Goal: Task Accomplishment & Management: Use online tool/utility

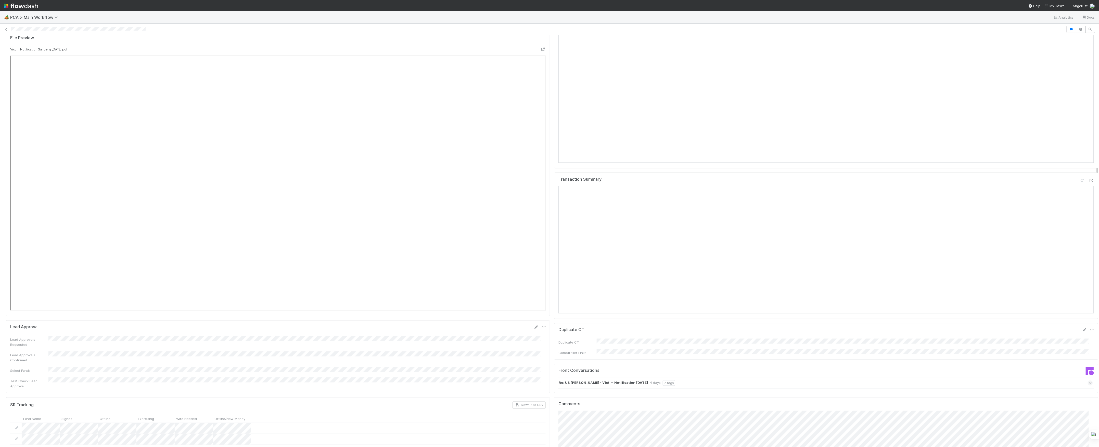
scroll to position [680, 0]
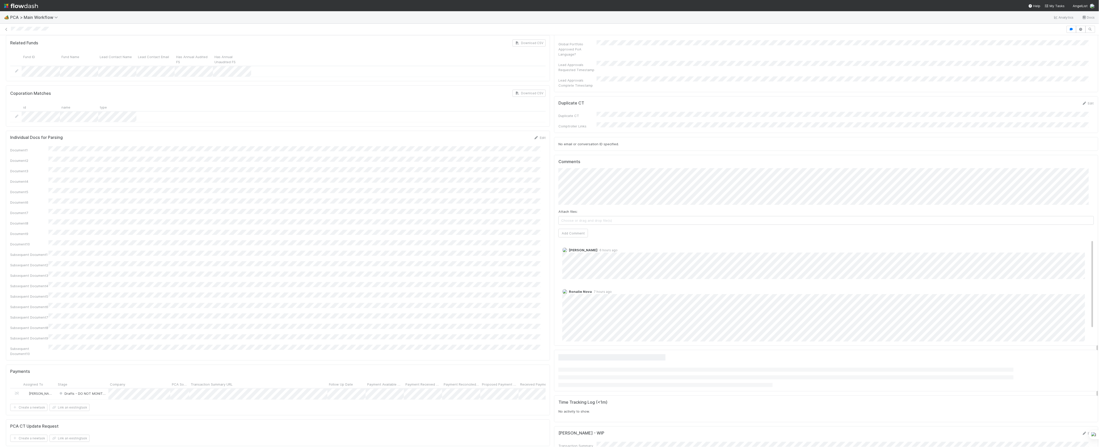
scroll to position [400, 0]
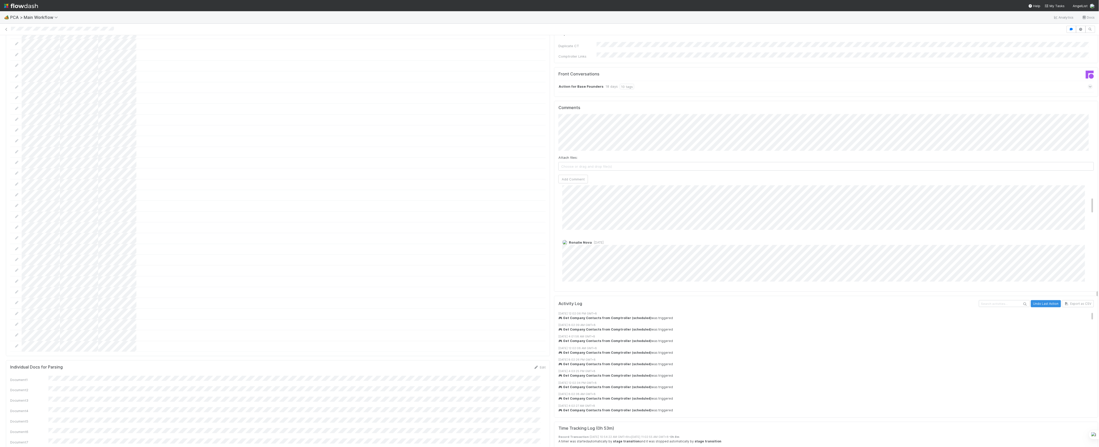
scroll to position [68, 0]
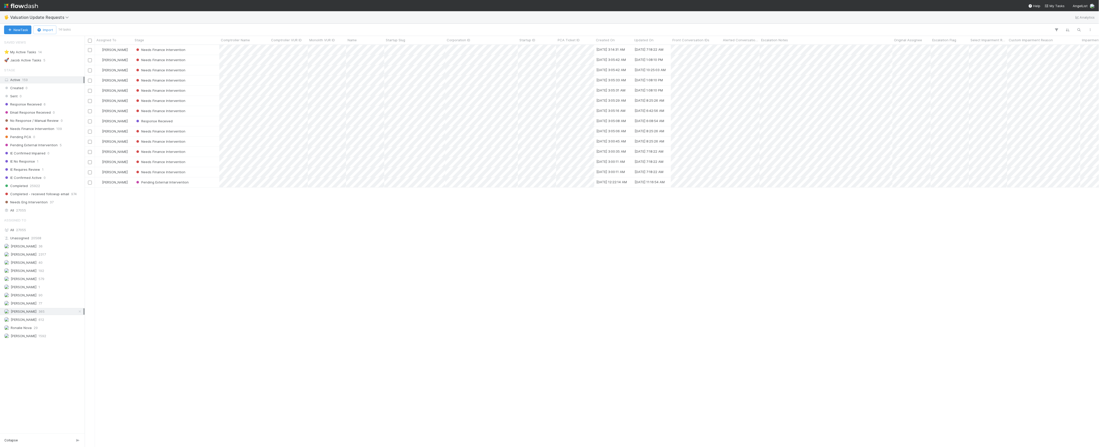
scroll to position [397, 1009]
click at [67, 19] on icon at bounding box center [67, 17] width 5 height 4
click at [63, 81] on div "🔧 Data Flags > Data Flag Resolution - Finance" at bounding box center [66, 81] width 121 height 5
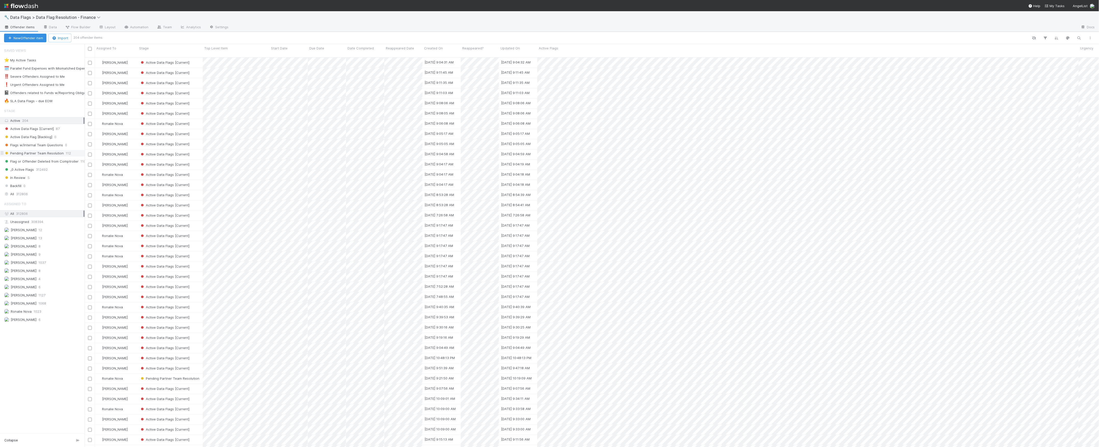
scroll to position [389, 1009]
click at [47, 307] on div "Marvey Fuentes 1068" at bounding box center [43, 303] width 79 height 6
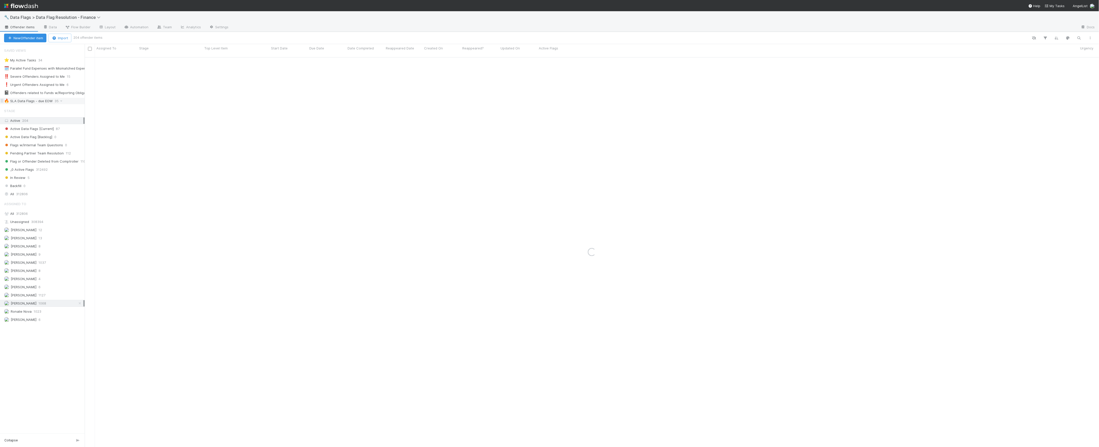
click at [43, 102] on div "🔥 SLA Data Flags - due EOW" at bounding box center [28, 101] width 48 height 6
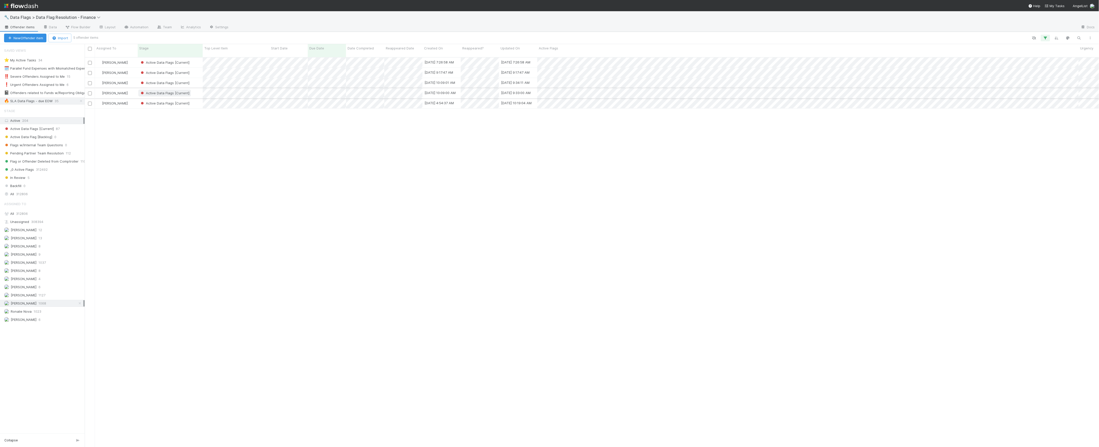
scroll to position [389, 1009]
click at [201, 69] on div "Active Data Flags [Current]" at bounding box center [170, 73] width 65 height 10
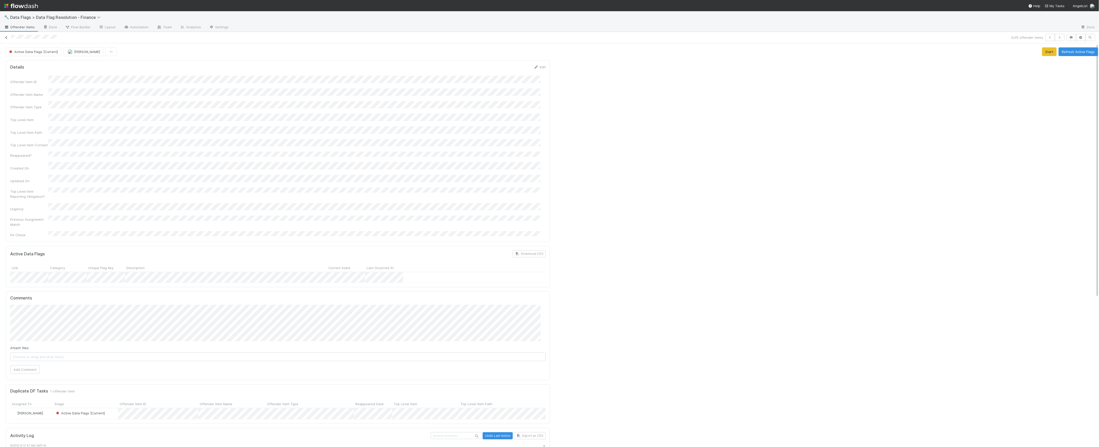
click at [8, 38] on icon at bounding box center [6, 37] width 5 height 3
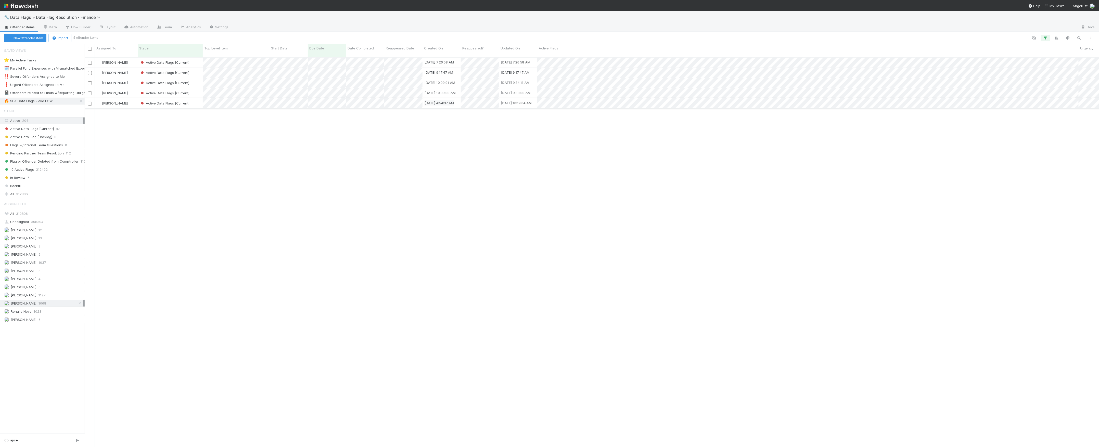
scroll to position [389, 1009]
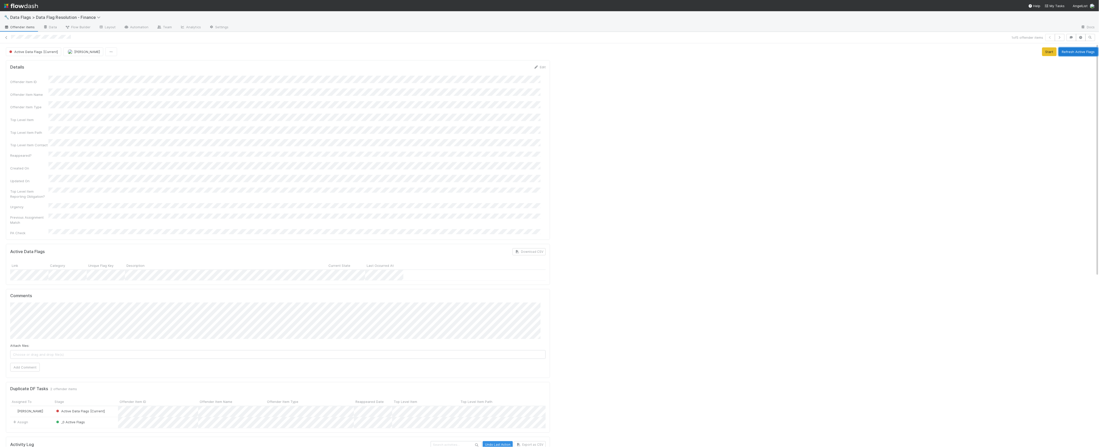
click at [1080, 52] on button "Refresh Active Flags" at bounding box center [1078, 51] width 40 height 9
click at [100, 417] on div "_0 Active Flags" at bounding box center [85, 422] width 65 height 11
click at [1066, 54] on button "Refresh Active Flags" at bounding box center [1078, 51] width 40 height 9
click at [140, 351] on span "Choose or drag and drop file(s)" at bounding box center [277, 355] width 535 height 8
click at [31, 363] on button "Add Comment" at bounding box center [25, 367] width 30 height 9
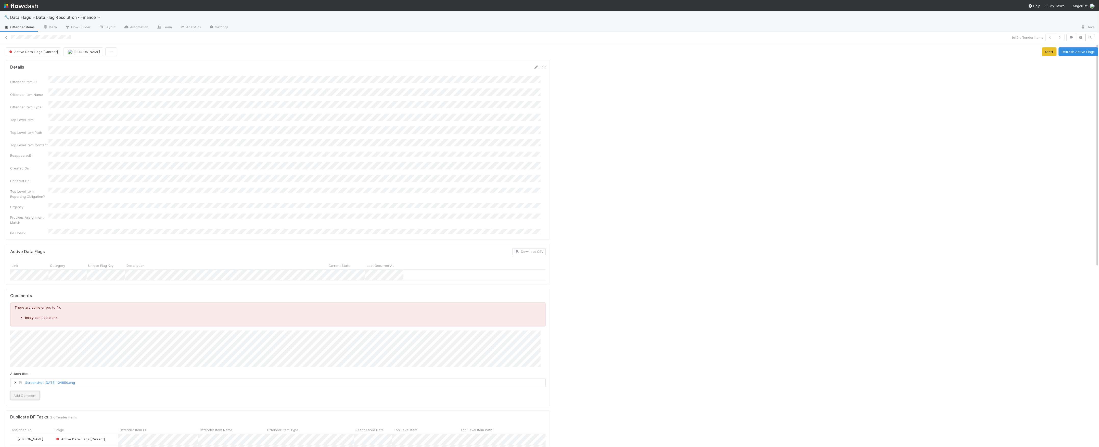
click at [36, 391] on button "Add Comment" at bounding box center [25, 395] width 30 height 9
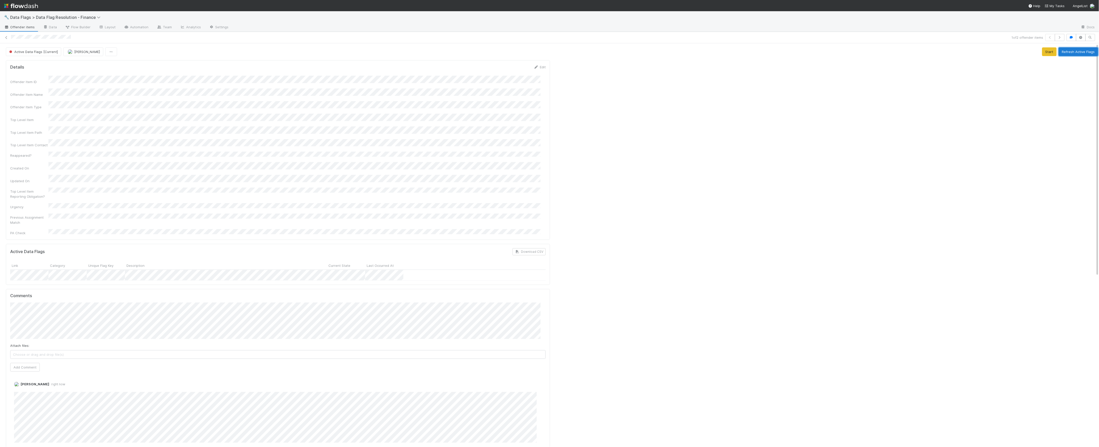
click at [1058, 54] on button "Refresh Active Flags" at bounding box center [1078, 51] width 40 height 9
click at [34, 53] on span "Active Data Flags [Current]" at bounding box center [33, 52] width 50 height 4
click at [54, 104] on div "Flag or Offender Deleted from Comptroller" at bounding box center [40, 100] width 72 height 14
click at [8, 39] on icon at bounding box center [6, 37] width 5 height 3
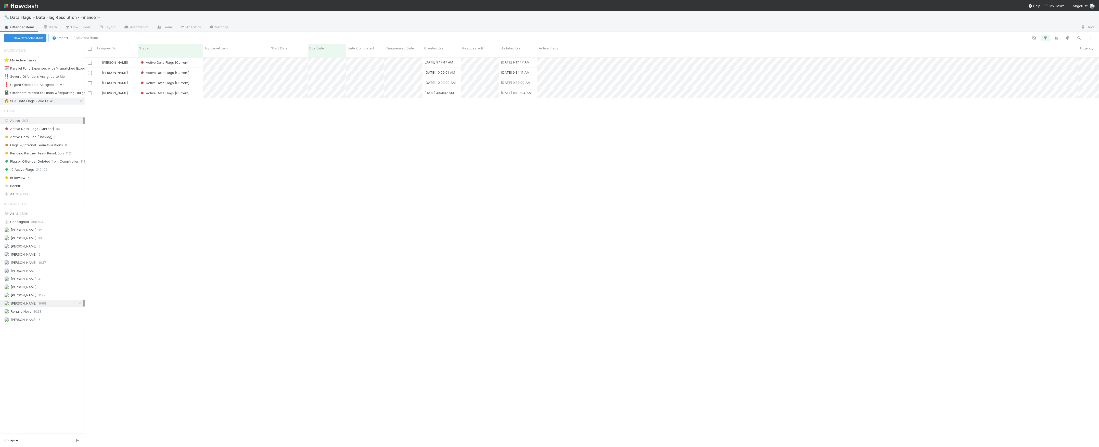
scroll to position [389, 1009]
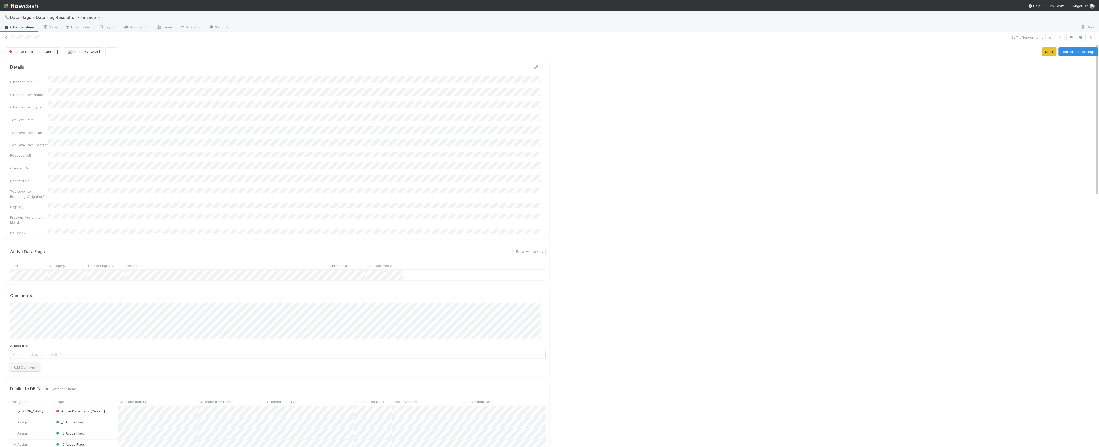
click at [36, 363] on button "Add Comment" at bounding box center [25, 367] width 30 height 9
click at [1066, 53] on button "Refresh Active Flags" at bounding box center [1078, 51] width 40 height 9
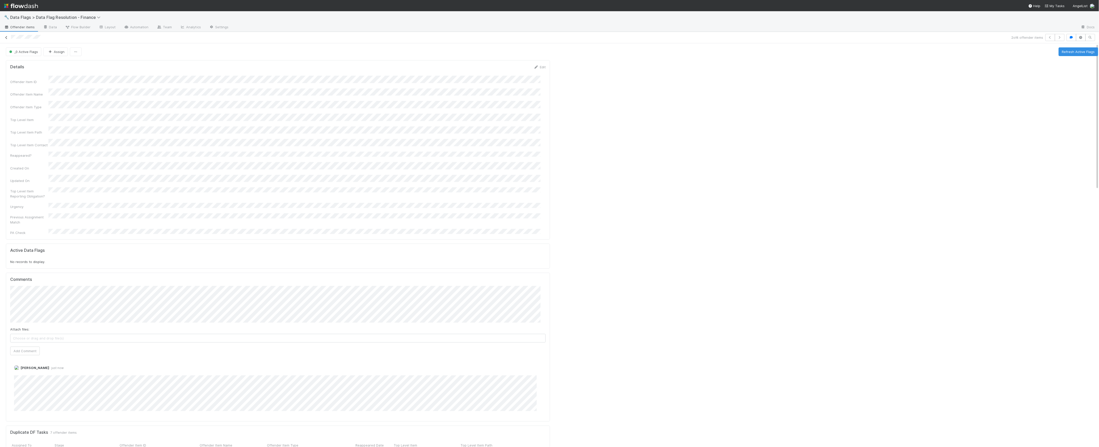
click at [5, 39] on link at bounding box center [6, 37] width 5 height 5
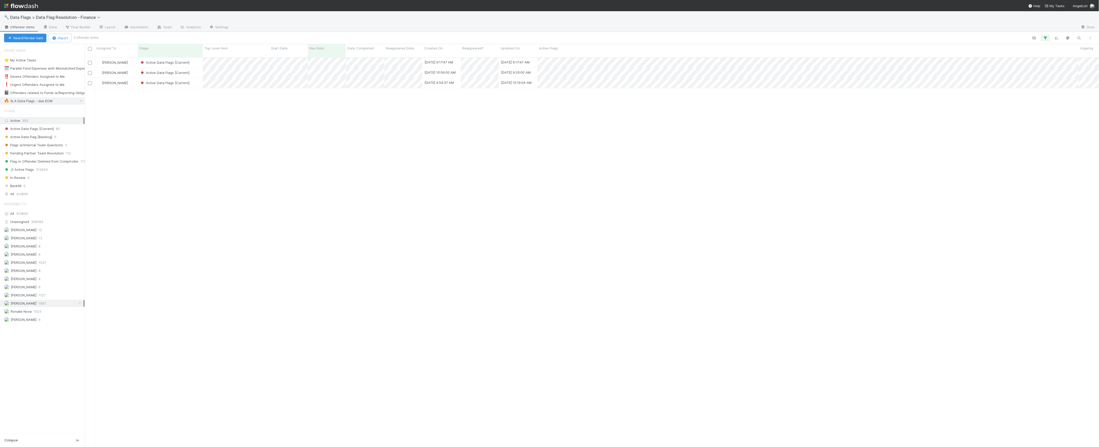
scroll to position [389, 1009]
click at [199, 68] on div "Active Data Flags [Current]" at bounding box center [170, 73] width 65 height 10
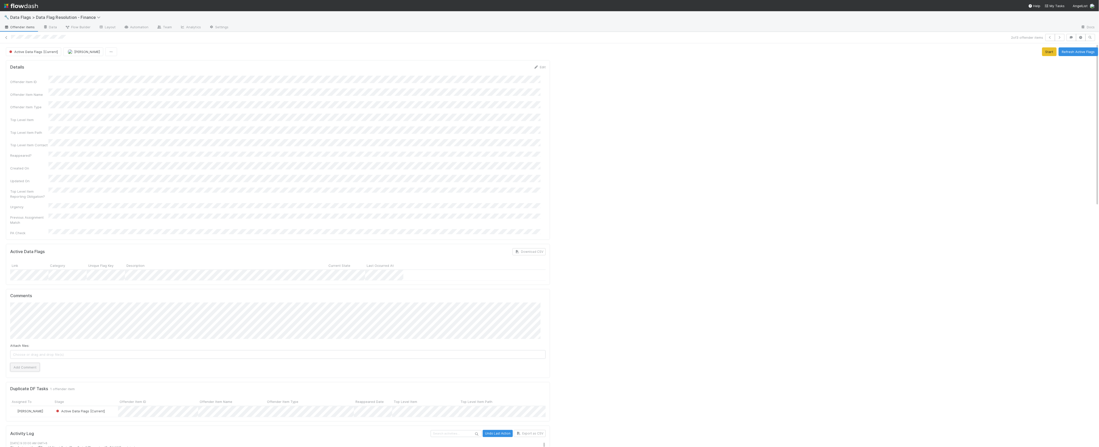
click at [30, 363] on button "Add Comment" at bounding box center [25, 367] width 30 height 9
click at [6, 38] on icon at bounding box center [6, 37] width 5 height 3
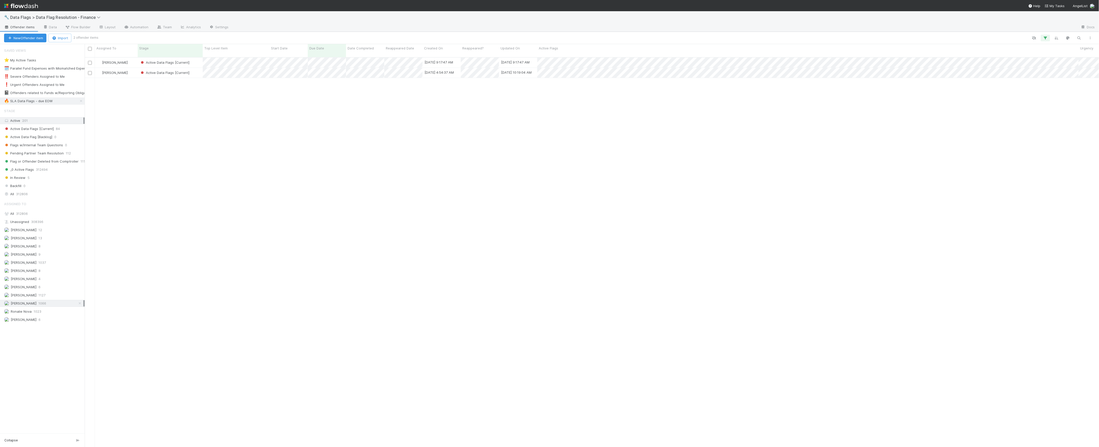
scroll to position [389, 1009]
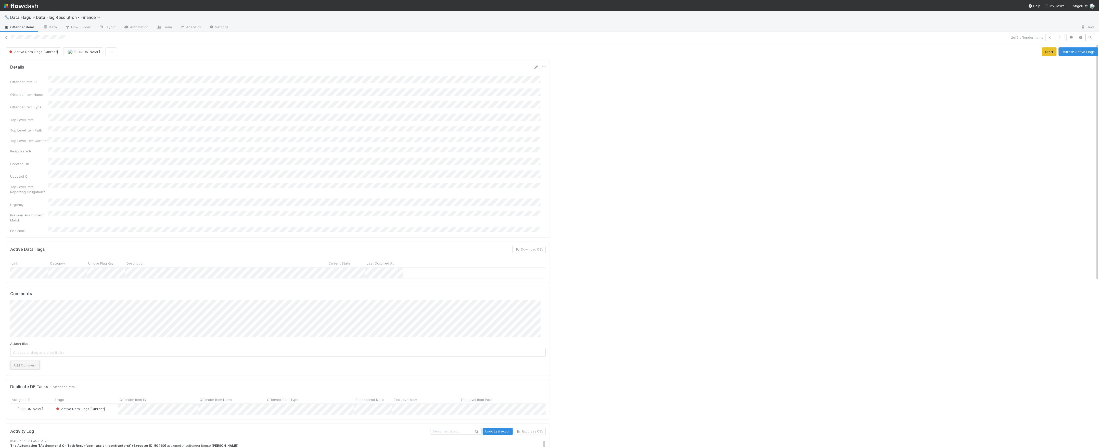
click at [22, 361] on button "Add Comment" at bounding box center [25, 365] width 30 height 9
click at [1077, 56] on button "Refresh Active Flags" at bounding box center [1078, 51] width 40 height 9
click at [7, 39] on icon at bounding box center [6, 37] width 5 height 3
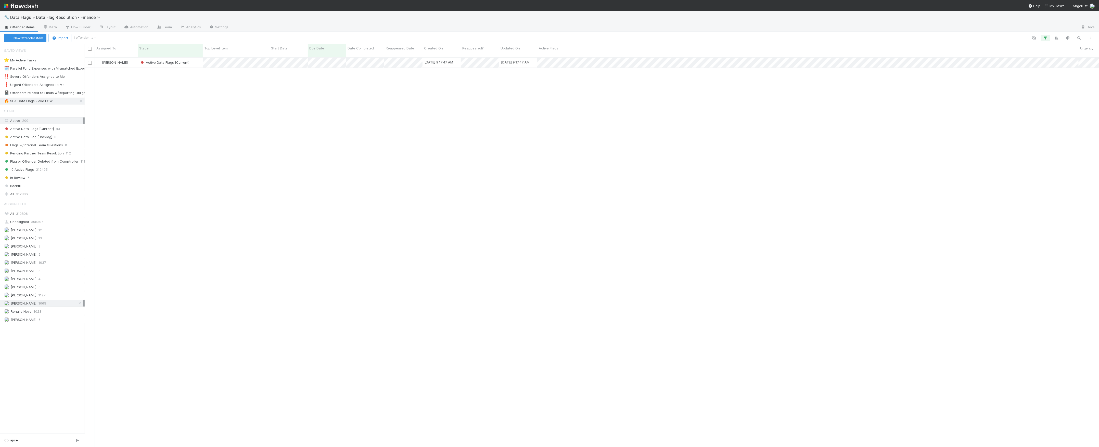
scroll to position [389, 1009]
click at [49, 20] on span "Data Flags > Data Flag Resolution - Finance" at bounding box center [58, 17] width 97 height 6
click at [57, 19] on span "Data Flags > Data Flag Resolution - Finance" at bounding box center [56, 17] width 93 height 5
click at [45, 68] on div "🏕️ PCA > Main Workflow" at bounding box center [66, 68] width 121 height 5
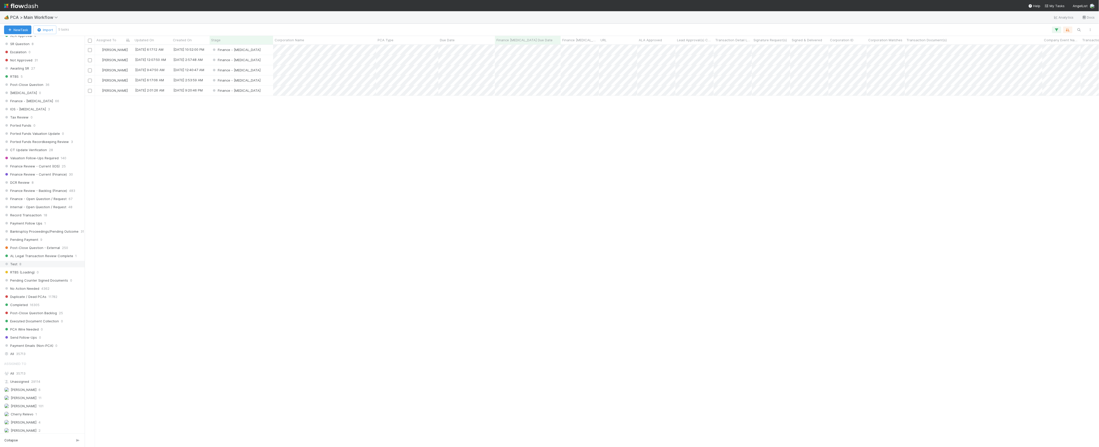
scroll to position [306, 0]
click at [32, 340] on div "All 35713" at bounding box center [43, 337] width 79 height 6
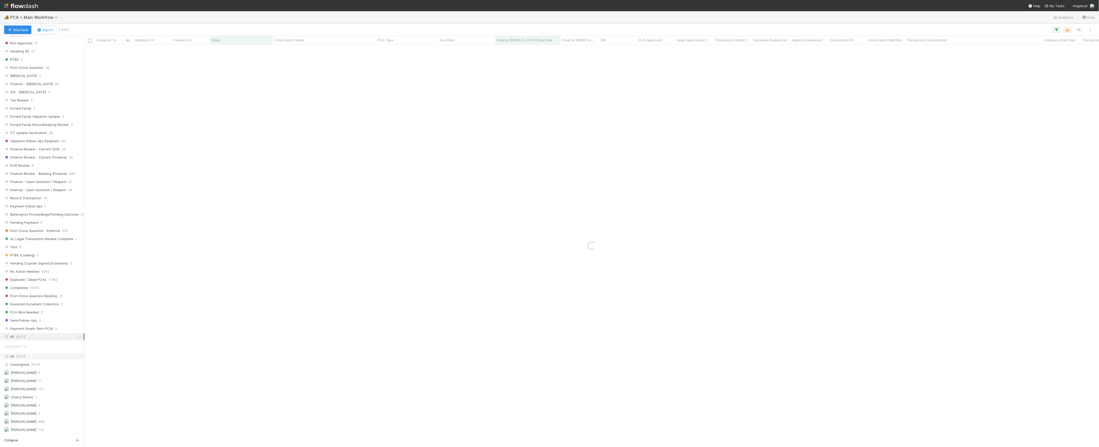
click at [31, 360] on div "All 35713" at bounding box center [43, 356] width 79 height 6
click at [24, 32] on button "New Task" at bounding box center [17, 29] width 27 height 9
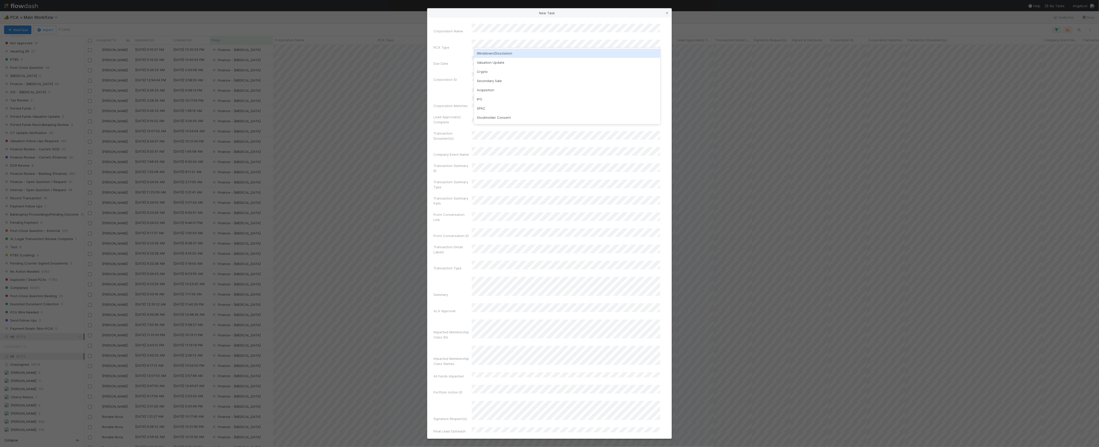
scroll to position [397, 1009]
click at [509, 54] on div "Winddown/Dissolution" at bounding box center [567, 53] width 186 height 9
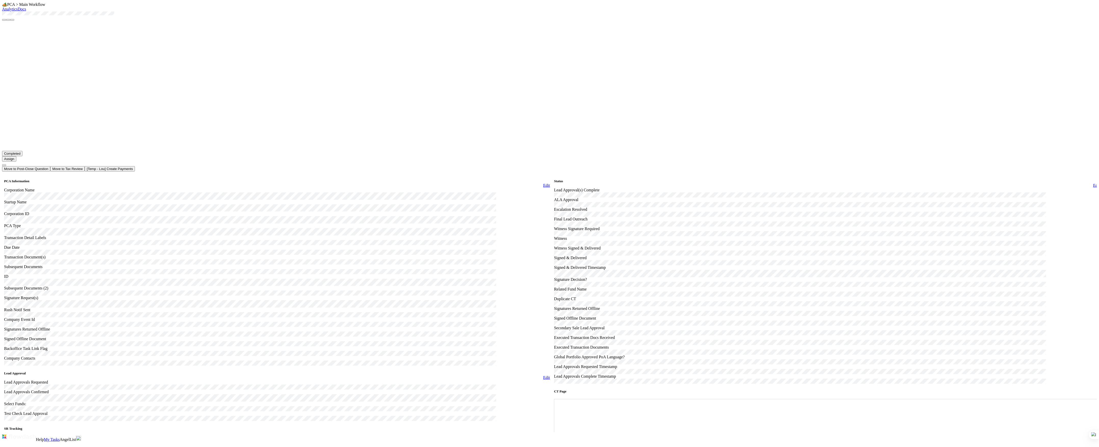
scroll to position [612, 0]
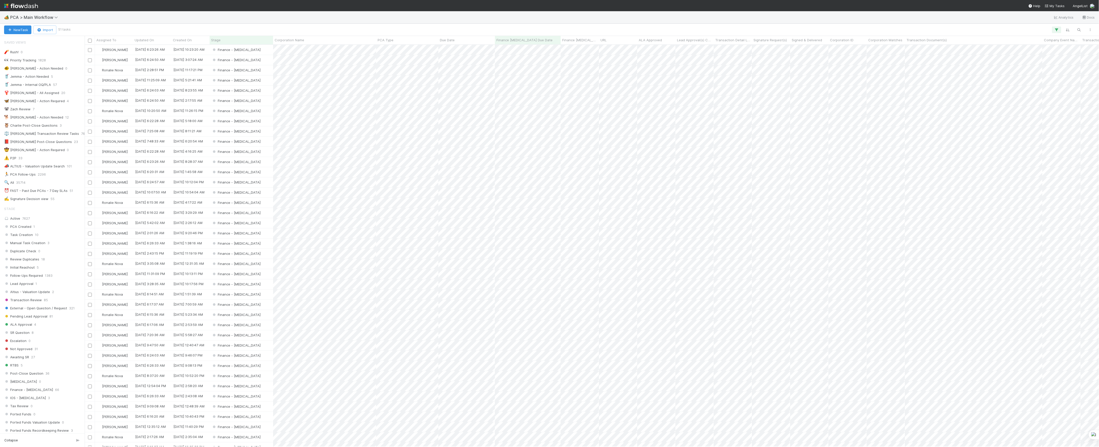
scroll to position [397, 1009]
paste input "X-Margin Inc"
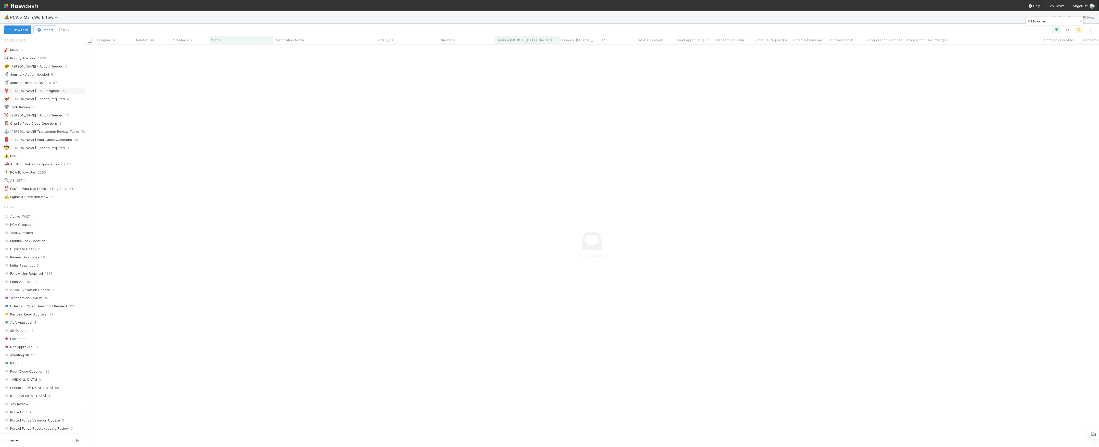
scroll to position [0, 0]
type input "X-Margin Inc"
click at [28, 184] on div "🔍 All 35714" at bounding box center [43, 182] width 79 height 6
click at [1064, 31] on button "button" at bounding box center [1067, 30] width 9 height 7
click at [1064, 48] on icon at bounding box center [1064, 49] width 5 height 3
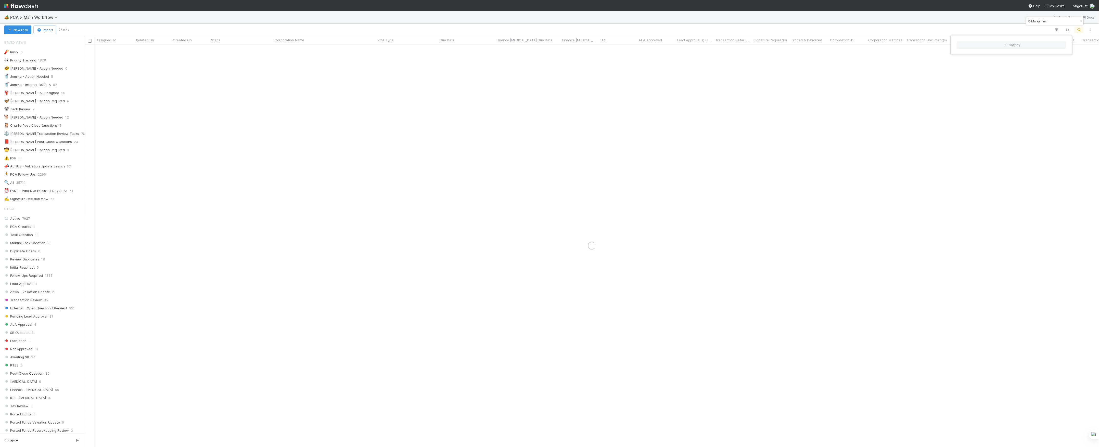
click at [951, 17] on div "Sort by" at bounding box center [549, 223] width 1099 height 447
click at [910, 130] on div "Sort by" at bounding box center [549, 223] width 1099 height 447
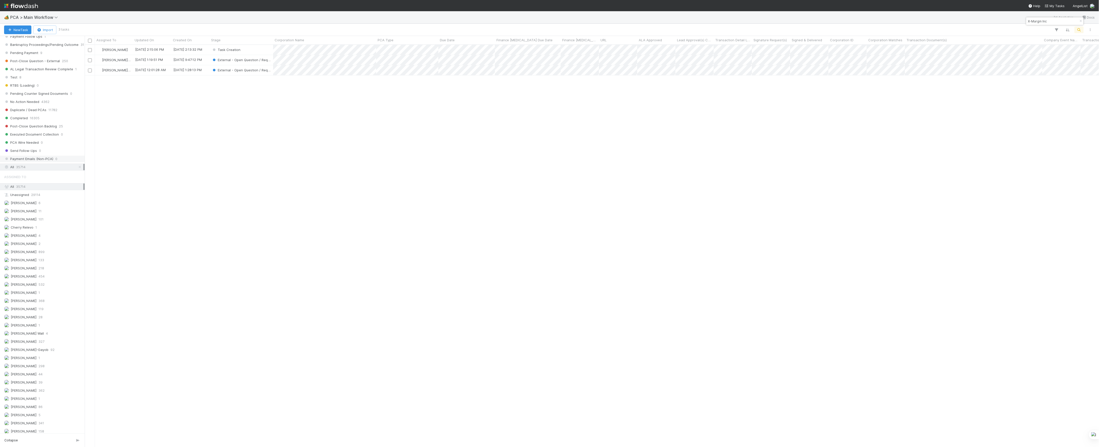
scroll to position [397, 1009]
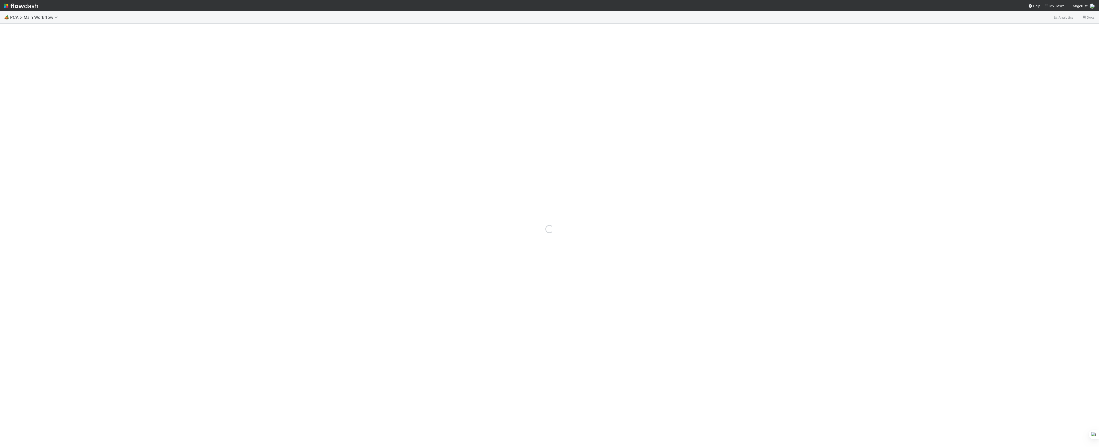
drag, startPoint x: 359, startPoint y: 81, endPoint x: 378, endPoint y: 89, distance: 20.6
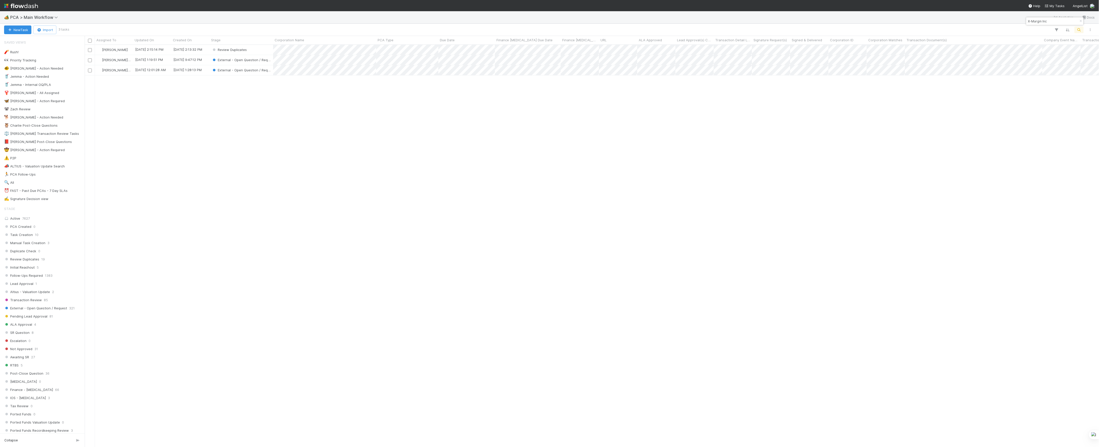
scroll to position [397, 1009]
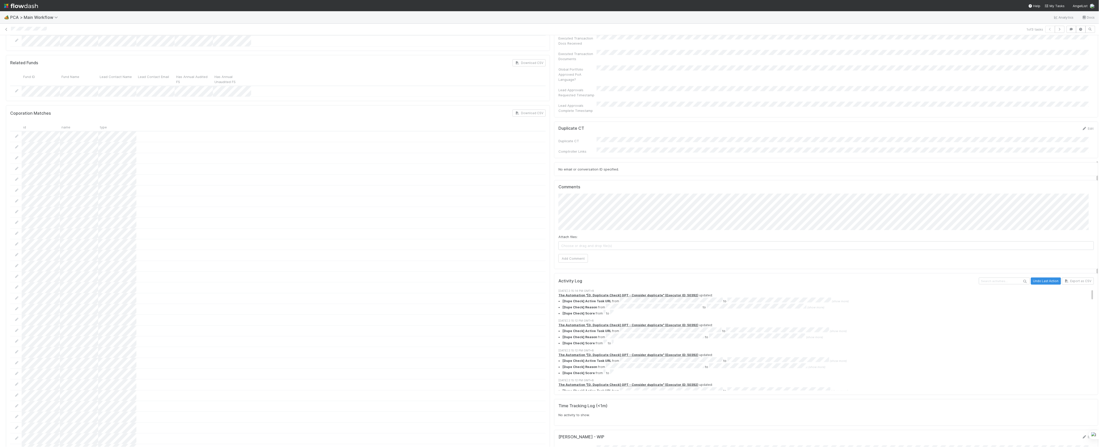
scroll to position [341, 0]
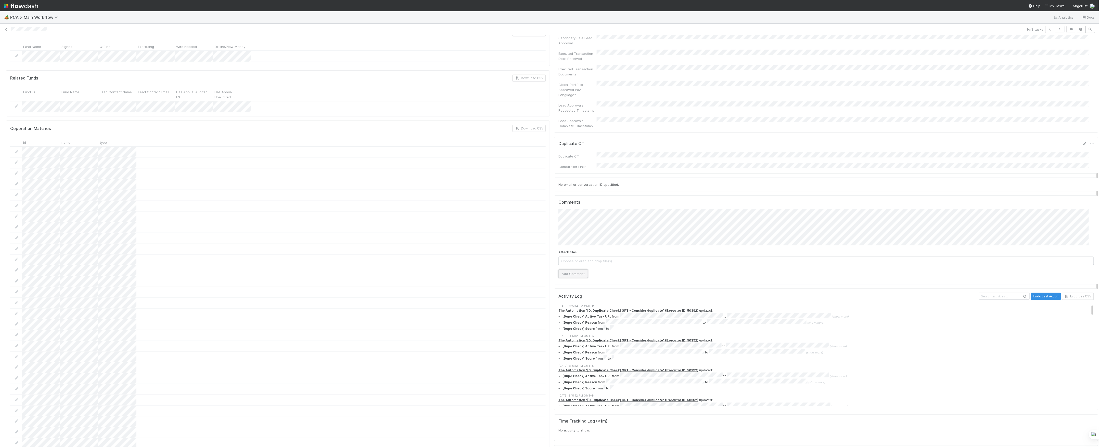
click at [576, 269] on button "Add Comment" at bounding box center [573, 273] width 30 height 9
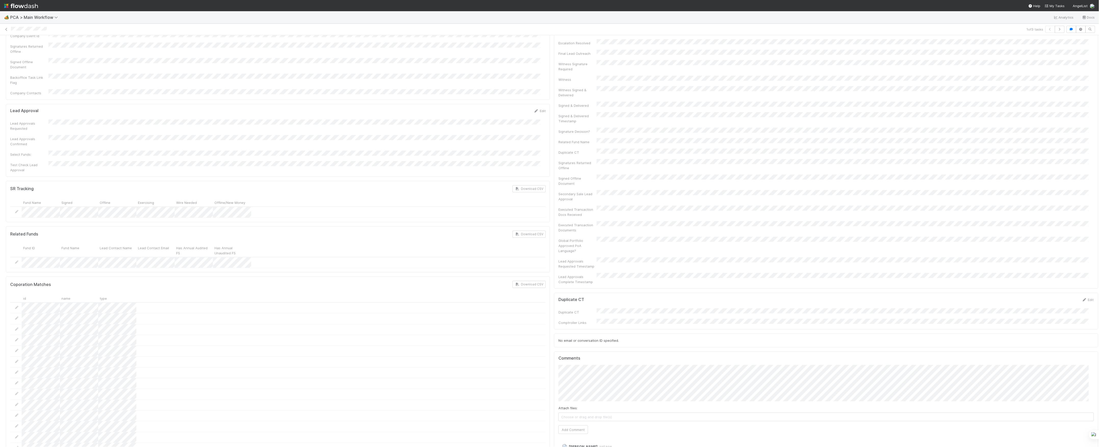
scroll to position [0, 0]
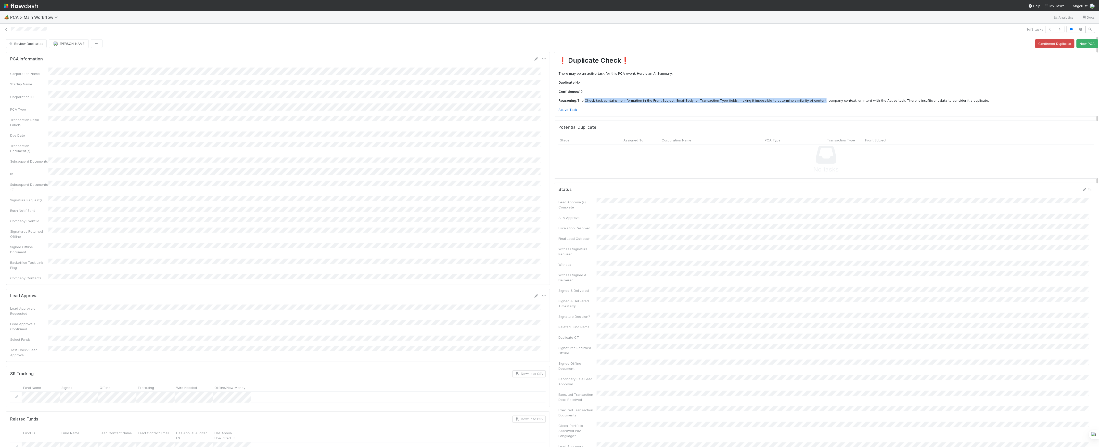
drag, startPoint x: 577, startPoint y: 101, endPoint x: 813, endPoint y: 99, distance: 235.8
click at [813, 99] on p "Reasoning: The Check task contains no information in the Front Subject, Email B…" at bounding box center [825, 100] width 535 height 5
drag, startPoint x: 813, startPoint y: 99, endPoint x: 738, endPoint y: 89, distance: 75.3
click at [738, 89] on div "❗ Duplicate Check❗️ There may be an active task for this PCA event. Here's an A…" at bounding box center [825, 84] width 535 height 56
click at [868, 155] on div "No tasks" at bounding box center [825, 160] width 535 height 30
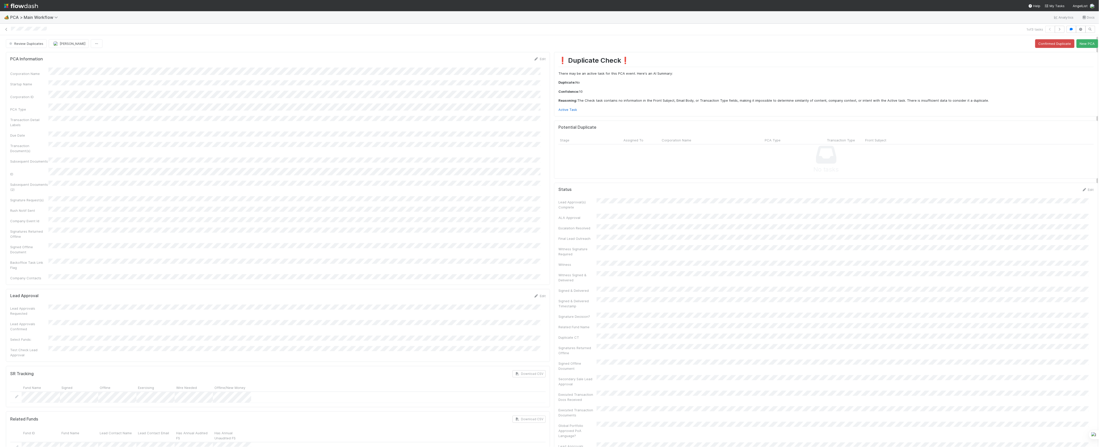
click at [868, 155] on div "No tasks" at bounding box center [825, 160] width 535 height 30
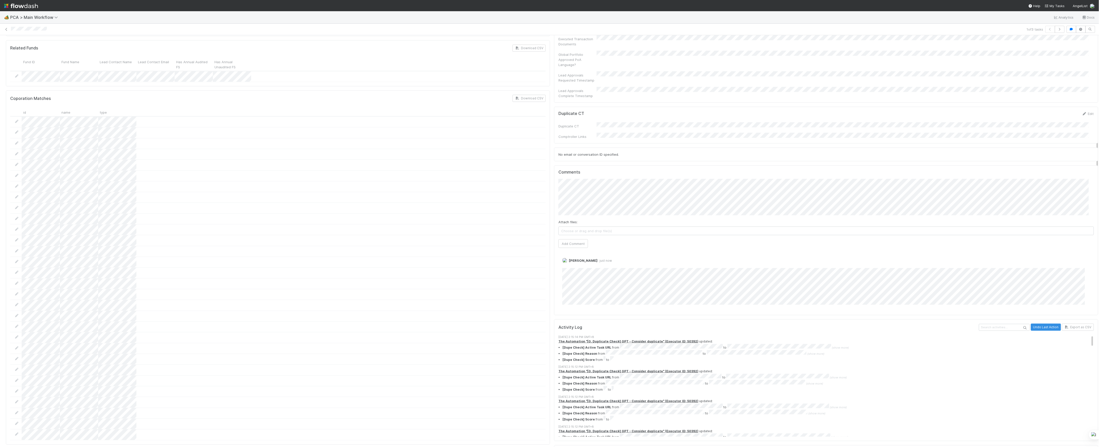
scroll to position [205, 0]
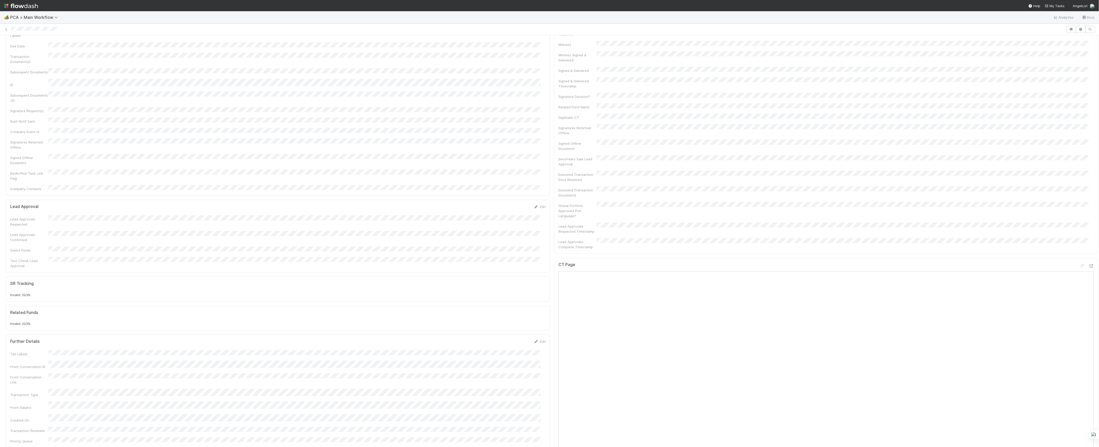
scroll to position [204, 0]
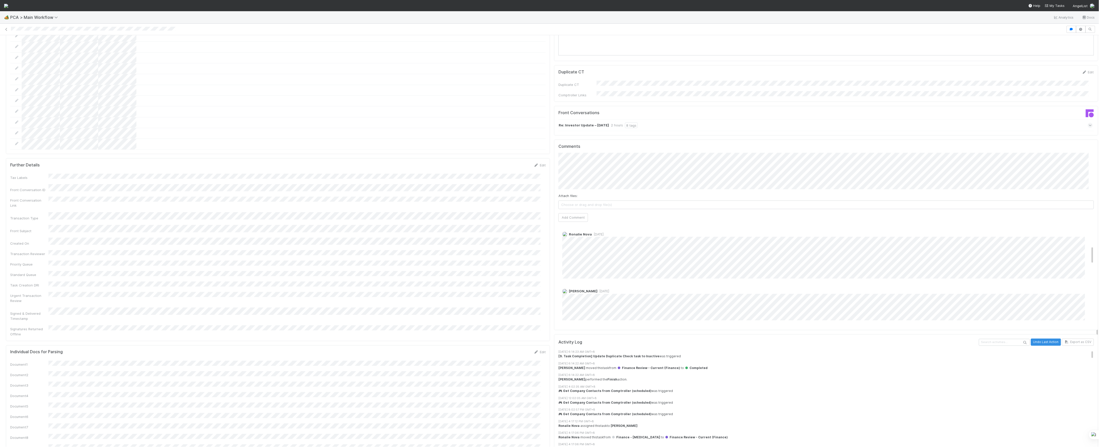
scroll to position [136, 0]
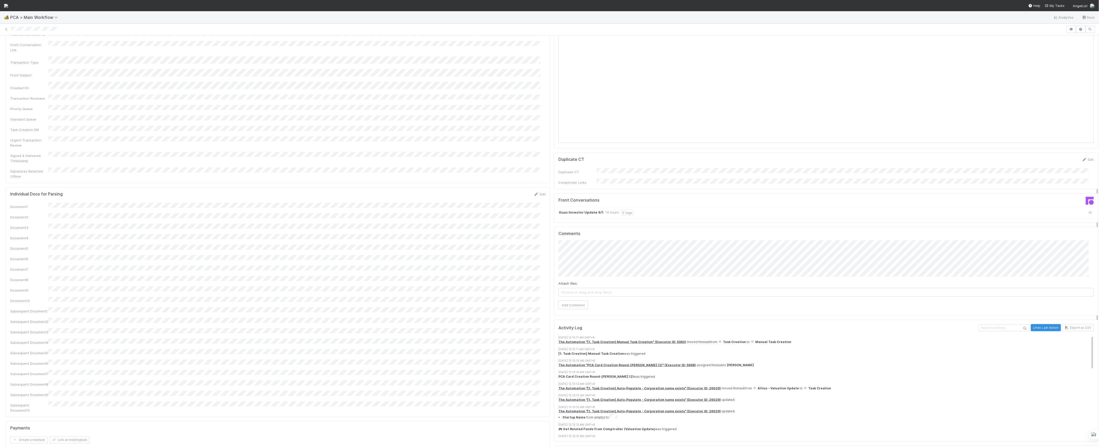
scroll to position [476, 0]
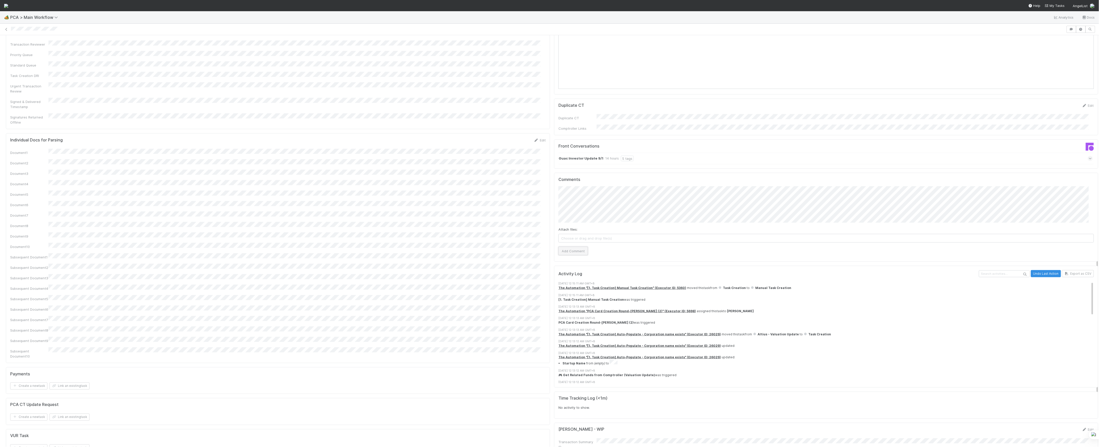
click at [574, 247] on button "Add Comment" at bounding box center [573, 251] width 30 height 9
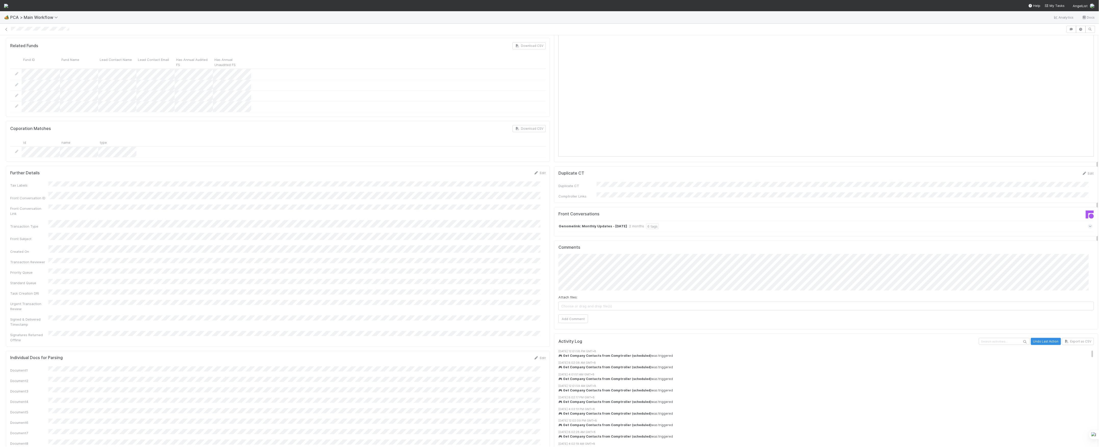
scroll to position [170, 0]
